Goal: Task Accomplishment & Management: Use online tool/utility

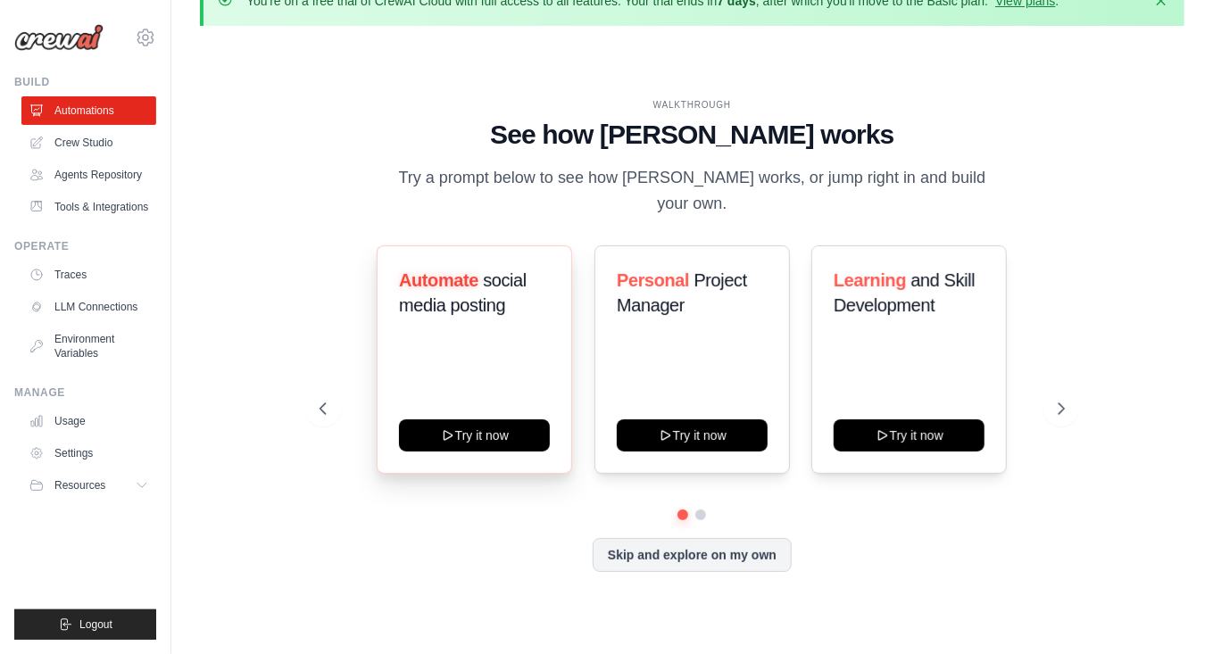
scroll to position [62, 0]
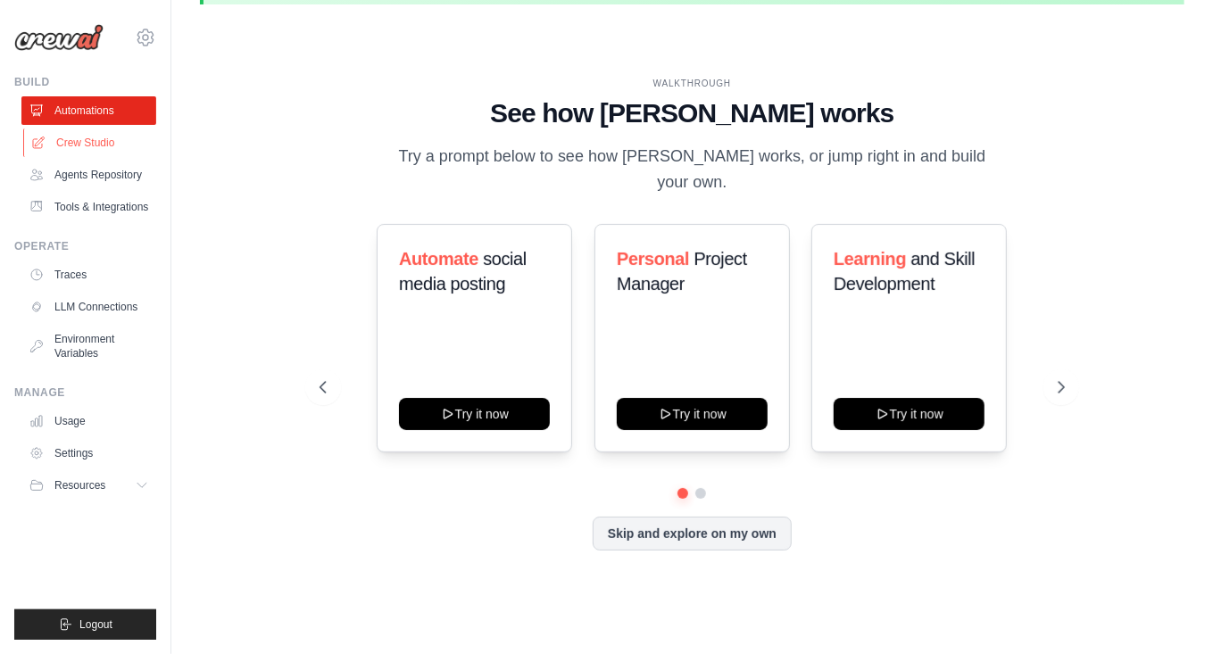
click at [92, 135] on link "Crew Studio" at bounding box center [90, 143] width 135 height 29
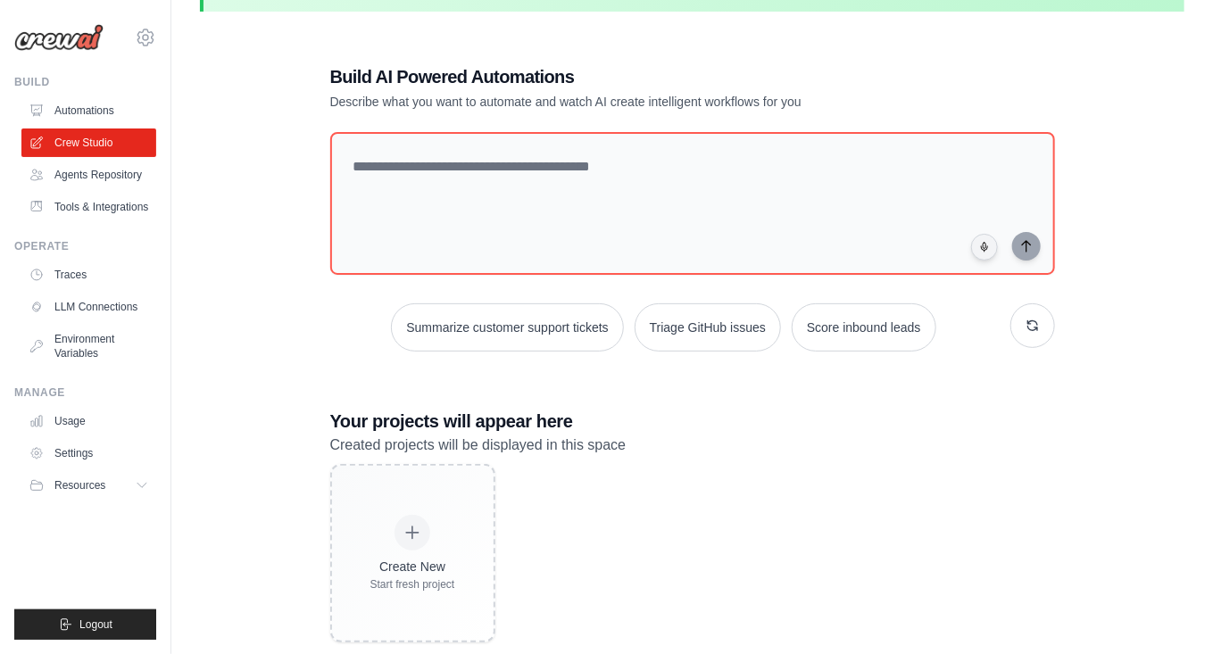
scroll to position [97, 0]
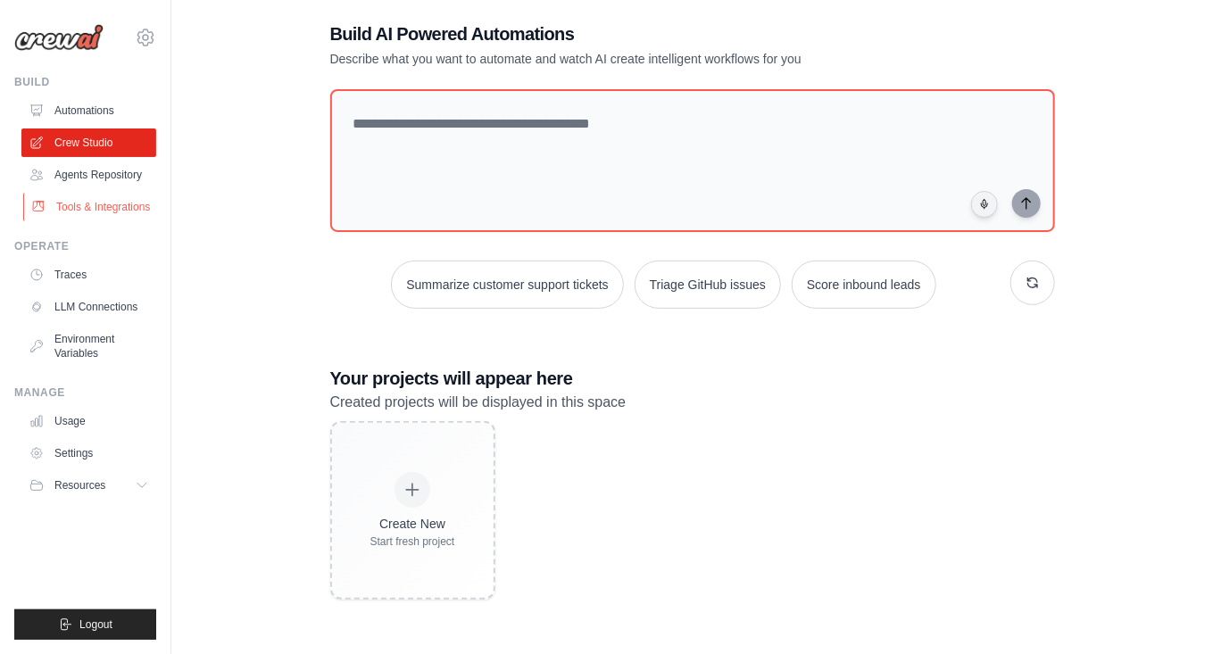
click at [115, 211] on link "Tools & Integrations" at bounding box center [90, 207] width 135 height 29
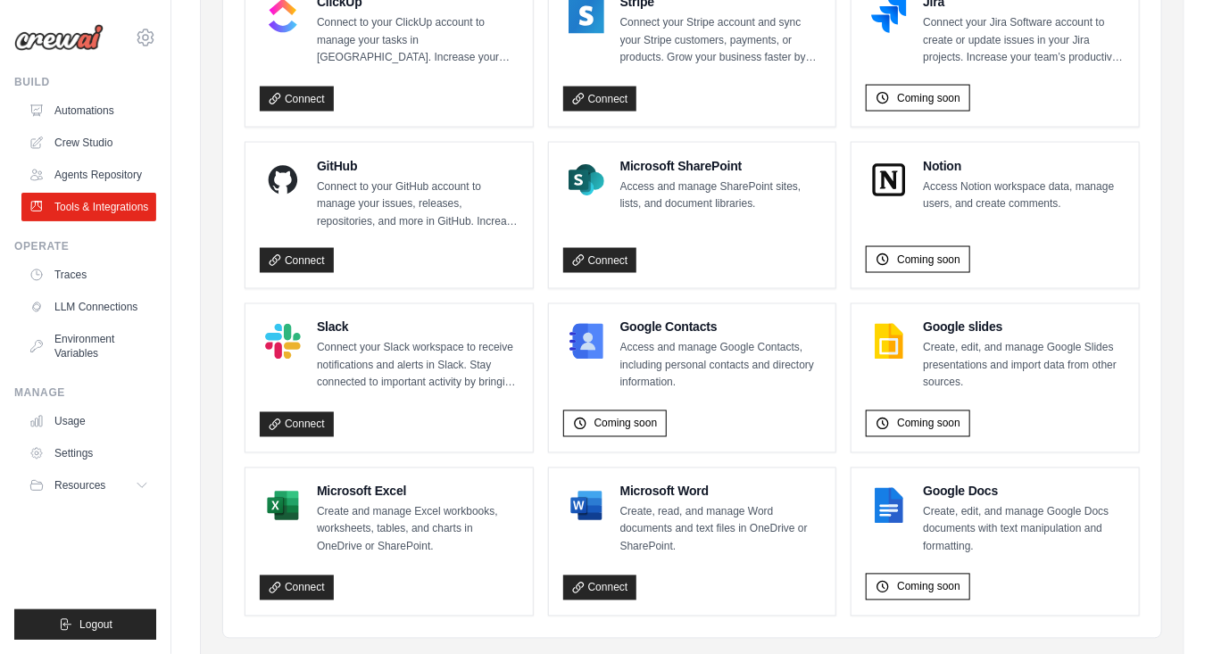
scroll to position [1155, 0]
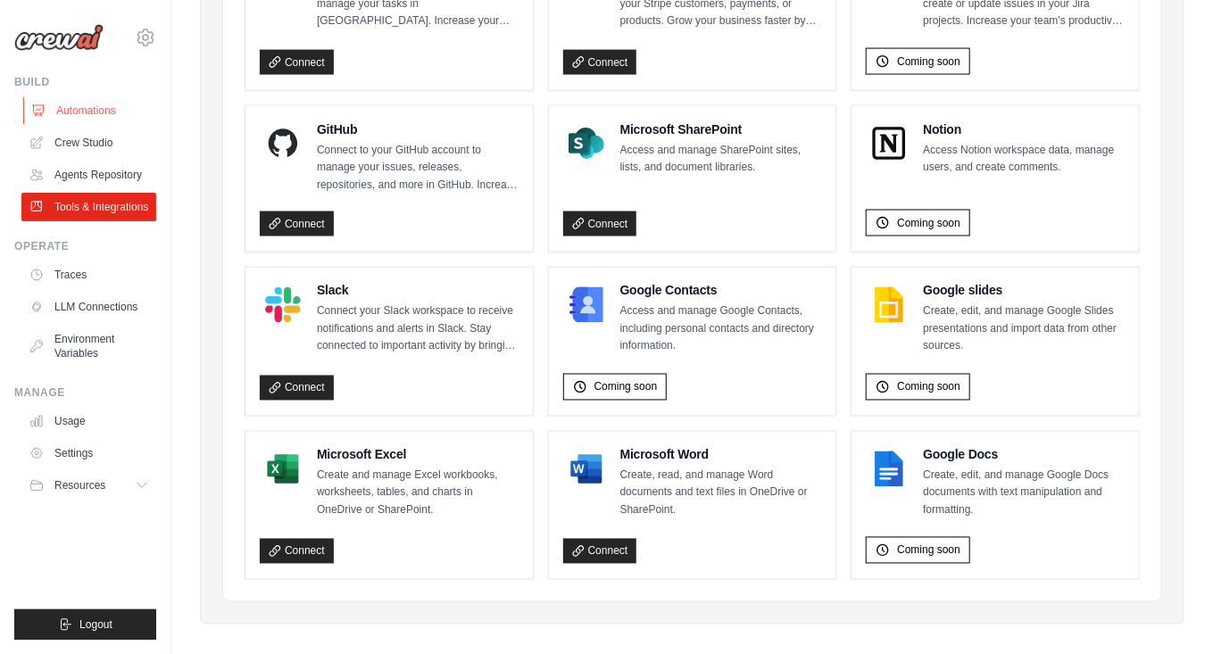
click at [91, 121] on link "Automations" at bounding box center [90, 110] width 135 height 29
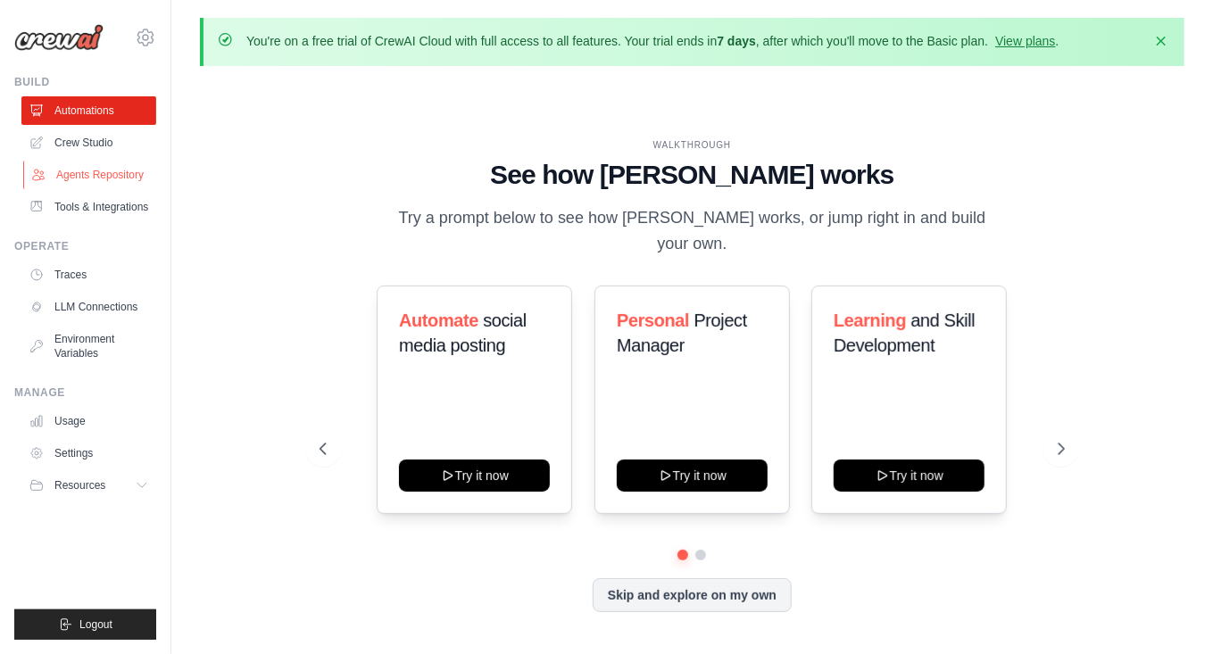
click at [122, 172] on link "Agents Repository" at bounding box center [90, 175] width 135 height 29
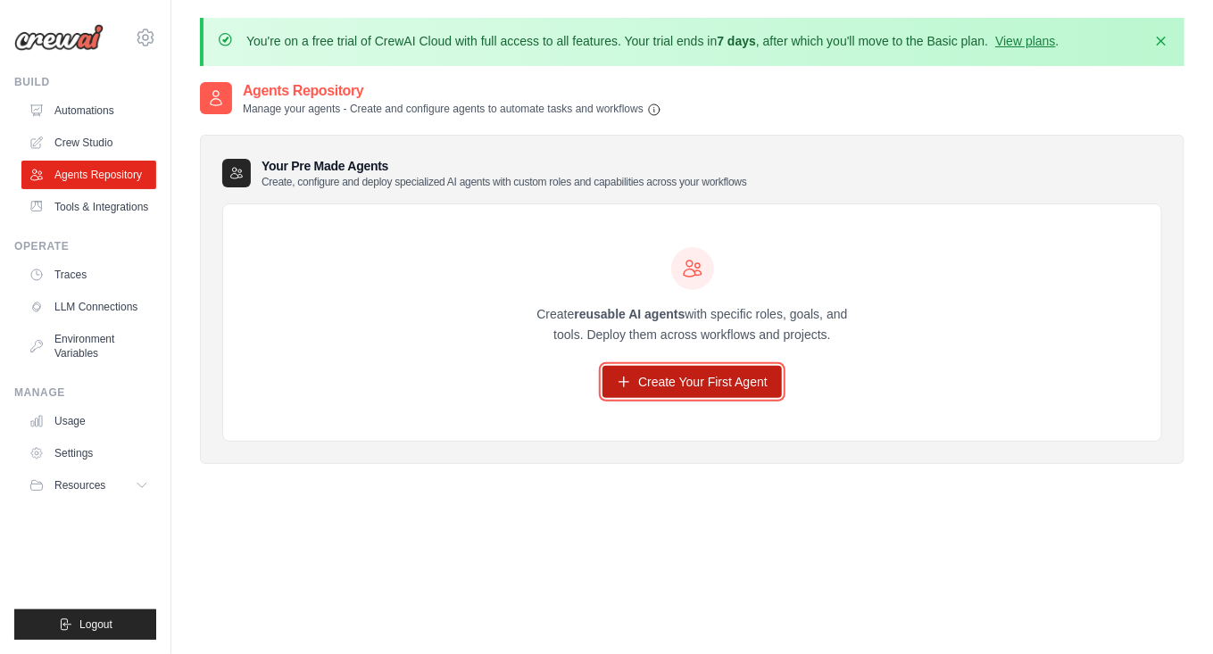
click at [666, 379] on link "Create Your First Agent" at bounding box center [692, 382] width 179 height 32
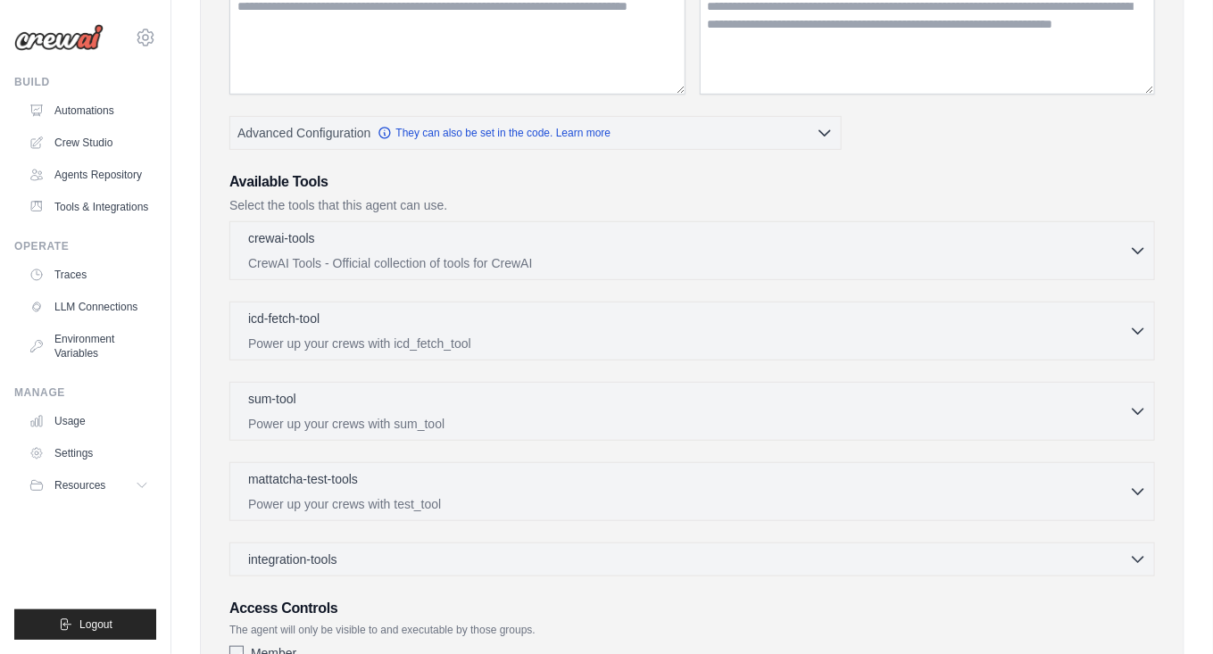
scroll to position [446, 0]
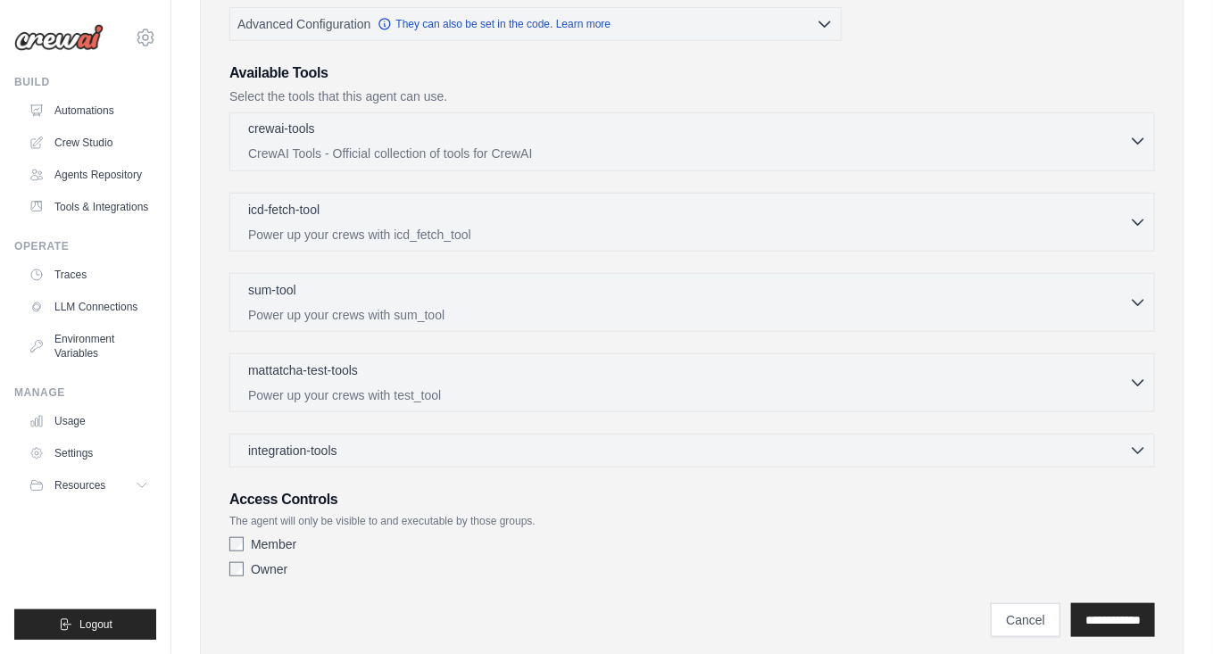
click at [1119, 133] on div "crewai-tools 0 selected" at bounding box center [688, 130] width 881 height 21
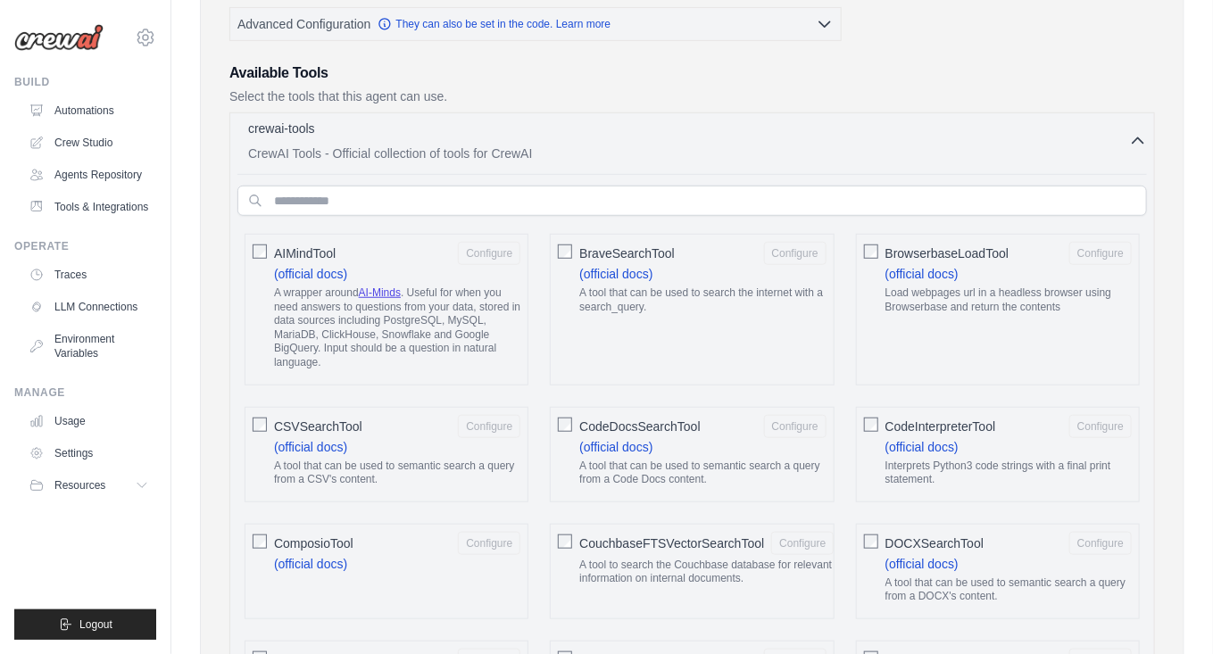
click at [1001, 149] on p "CrewAI Tools - Official collection of tools for CrewAI" at bounding box center [688, 154] width 881 height 18
